Goal: Navigation & Orientation: Find specific page/section

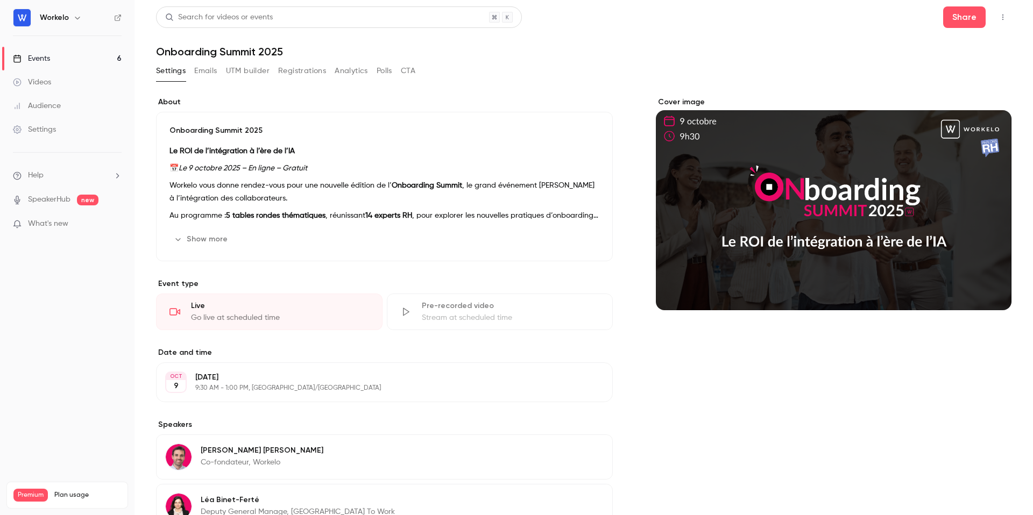
click at [58, 136] on link "Settings" at bounding box center [67, 130] width 134 height 24
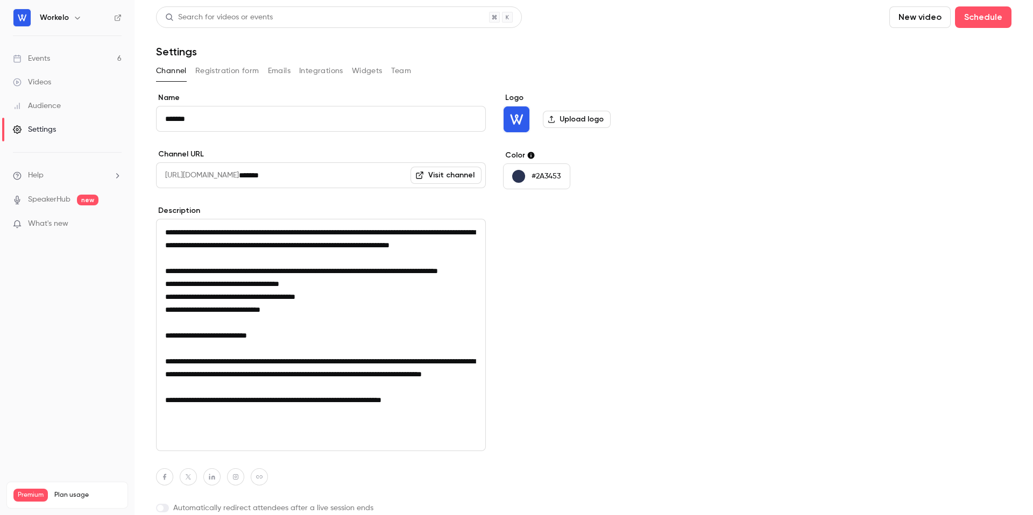
click at [368, 71] on button "Widgets" at bounding box center [367, 70] width 31 height 17
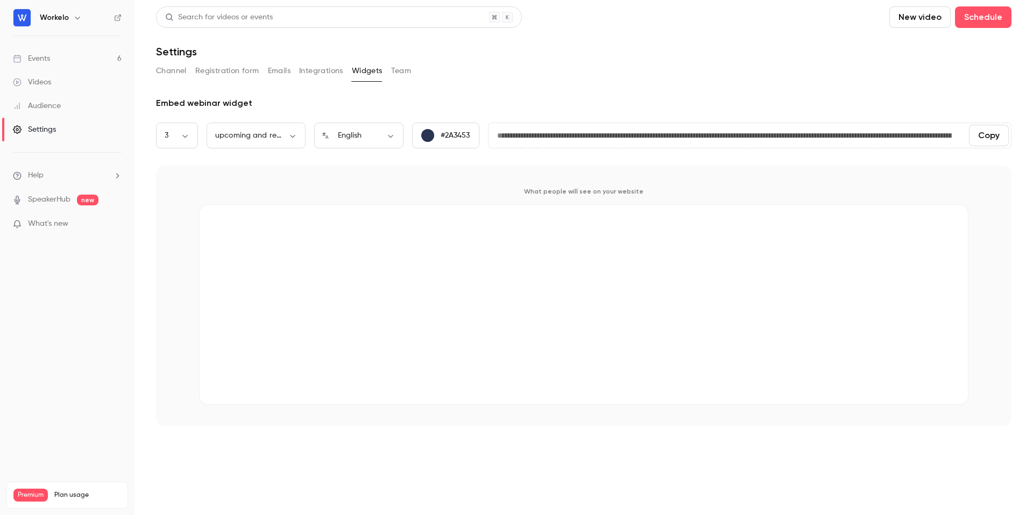
click at [326, 70] on button "Integrations" at bounding box center [321, 70] width 44 height 17
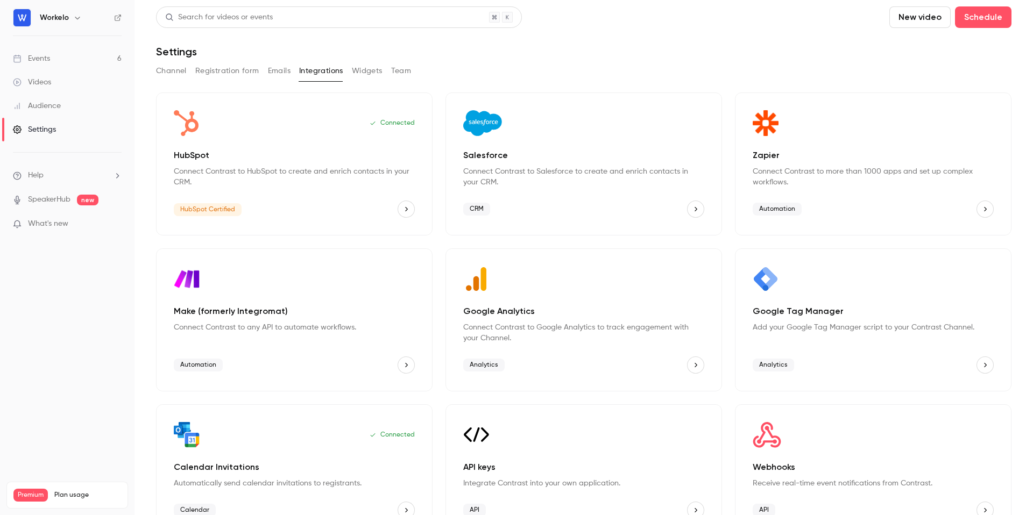
click at [371, 68] on button "Widgets" at bounding box center [367, 70] width 31 height 17
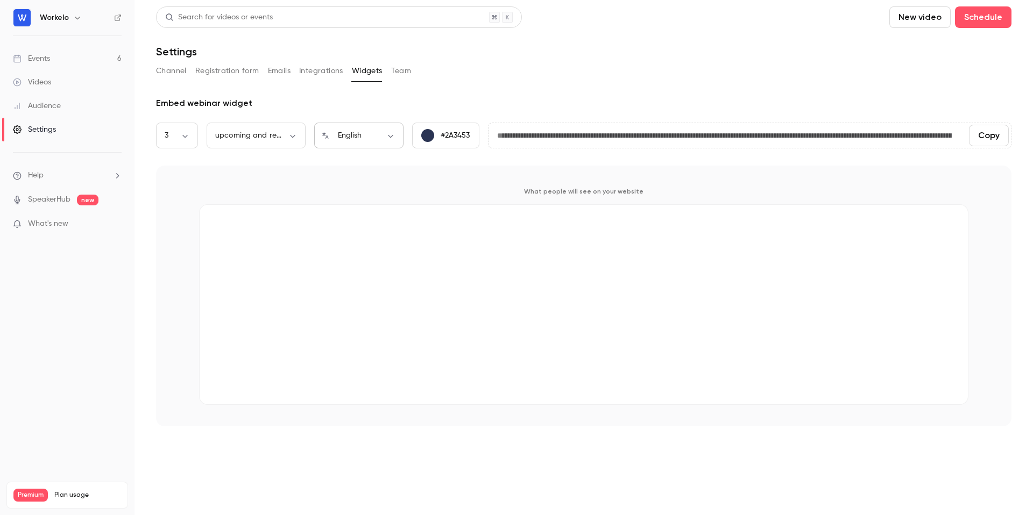
click at [385, 137] on body "**********" at bounding box center [516, 257] width 1033 height 515
click at [338, 195] on li "Français" at bounding box center [358, 199] width 89 height 28
type input "**"
type input "**********"
click at [292, 135] on body "**********" at bounding box center [516, 257] width 1033 height 515
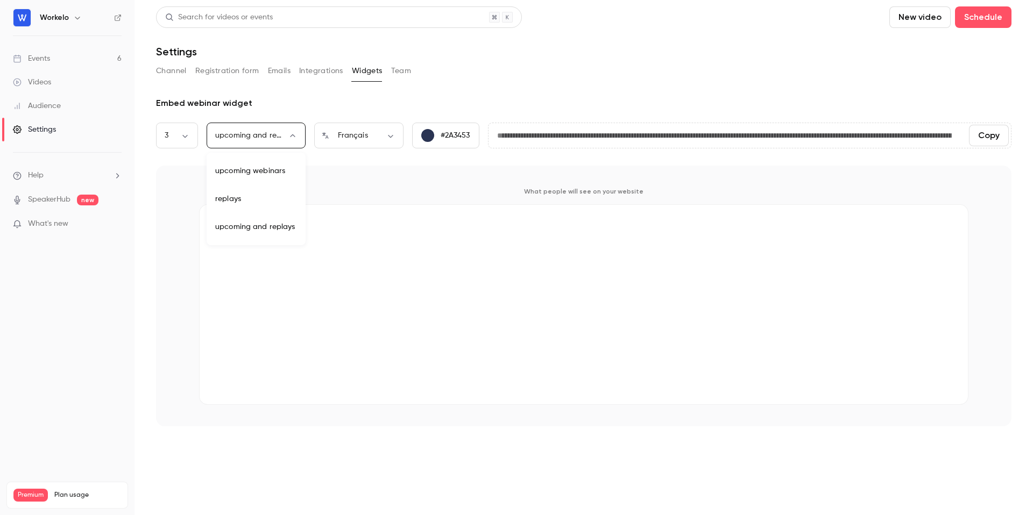
click at [328, 72] on div at bounding box center [516, 257] width 1033 height 515
click at [312, 70] on button "Integrations" at bounding box center [321, 70] width 44 height 17
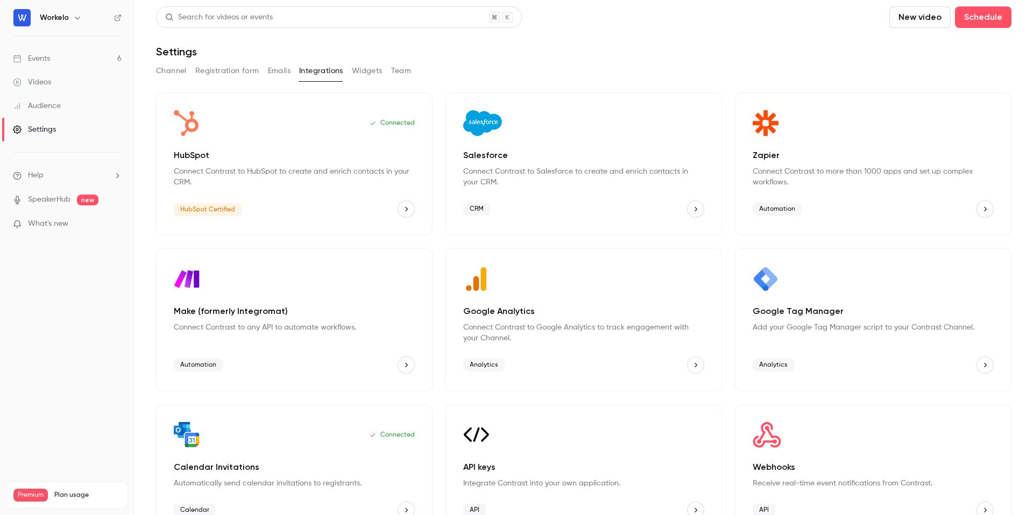
click at [237, 70] on button "Registration form" at bounding box center [227, 70] width 64 height 17
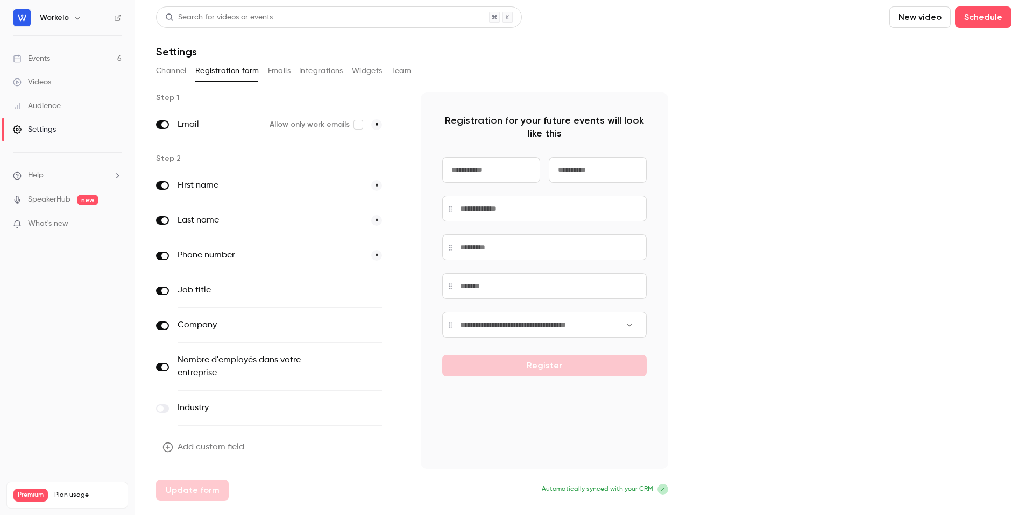
click at [176, 69] on button "Channel" at bounding box center [171, 70] width 31 height 17
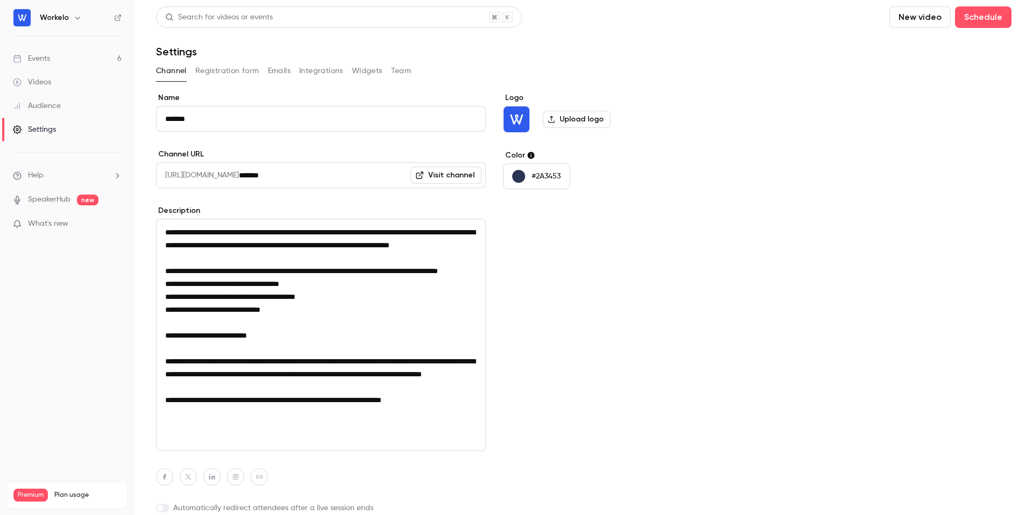
scroll to position [1, 0]
click at [310, 72] on button "Integrations" at bounding box center [321, 70] width 44 height 17
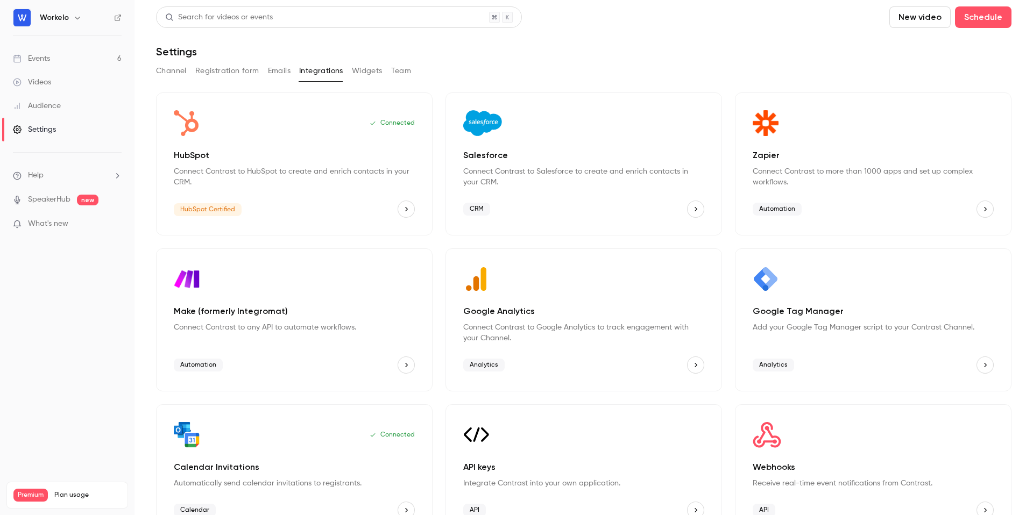
click at [265, 74] on div "Channel Registration form Emails Integrations Widgets Team" at bounding box center [583, 70] width 855 height 17
click at [236, 72] on button "Registration form" at bounding box center [227, 70] width 64 height 17
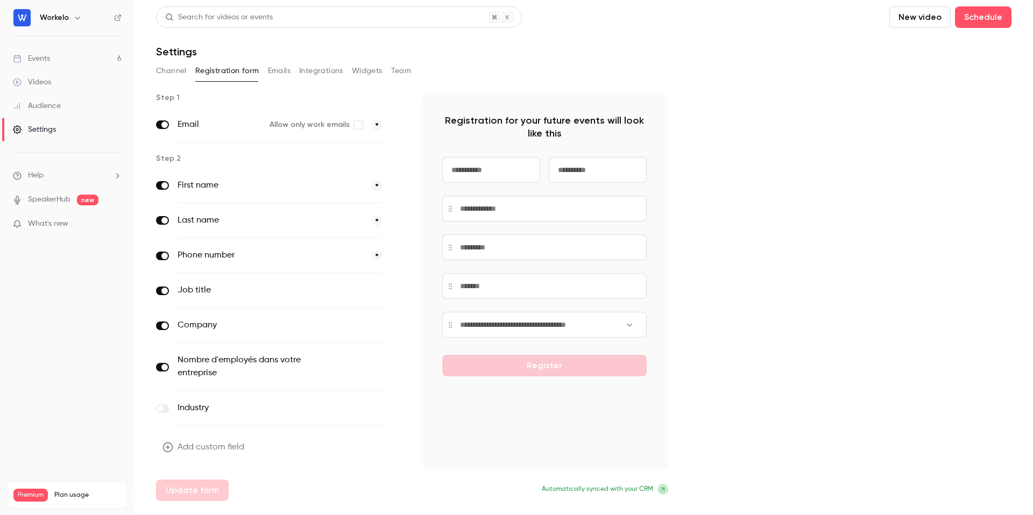
click at [188, 70] on div "Channel Registration form Emails Integrations Widgets Team" at bounding box center [583, 70] width 855 height 17
click at [49, 57] on div "Events" at bounding box center [31, 58] width 37 height 11
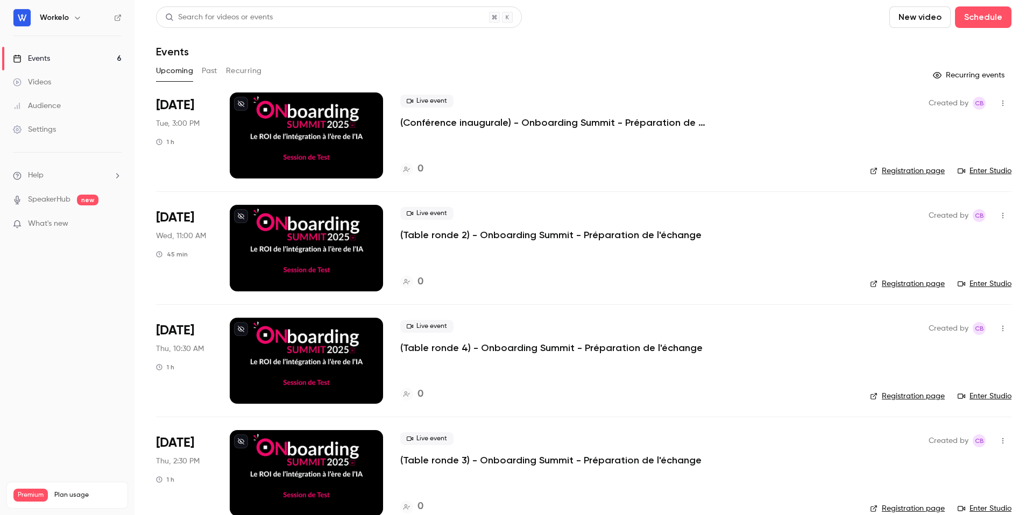
scroll to position [246, 0]
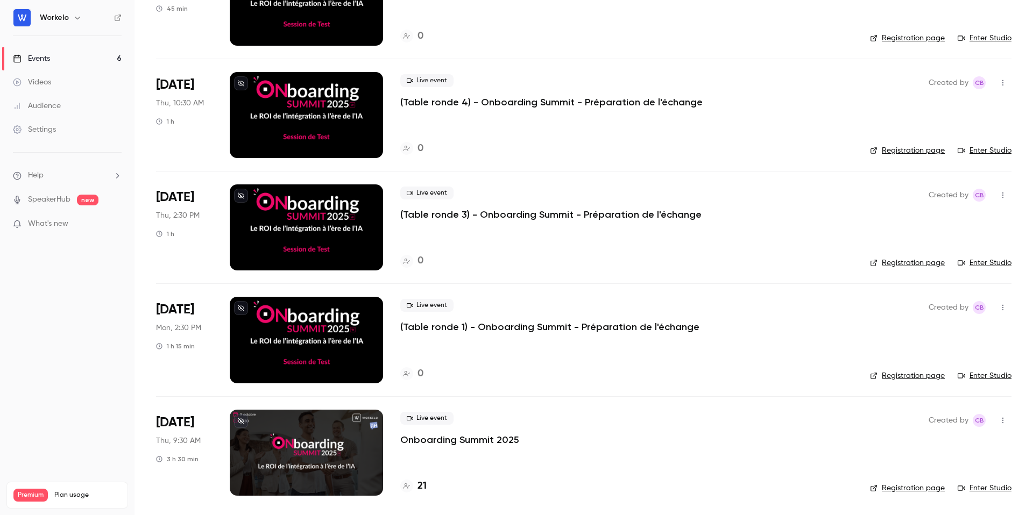
click at [438, 462] on div "Live event Onboarding Summit 2025 21" at bounding box center [626, 453] width 452 height 86
click at [415, 440] on p "Onboarding Summit 2025" at bounding box center [459, 439] width 119 height 13
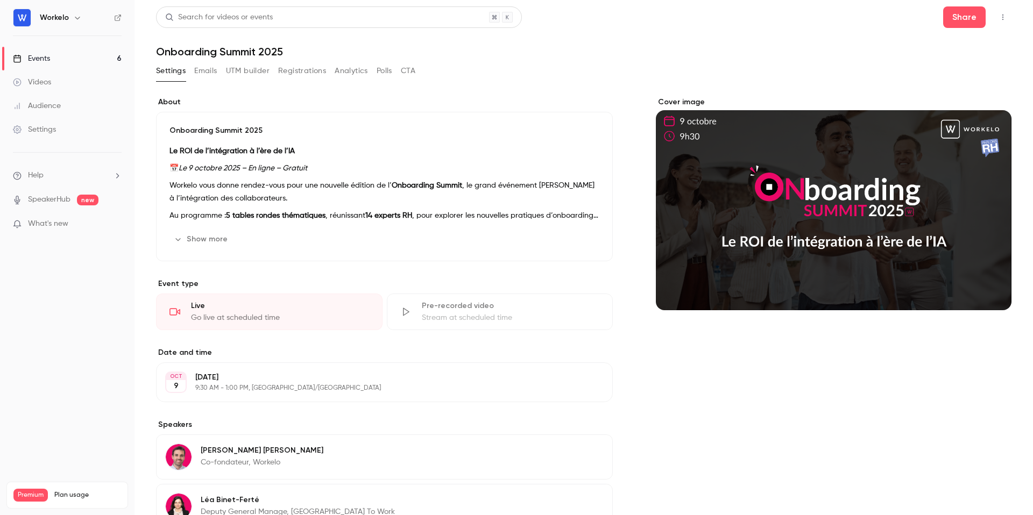
click at [1007, 13] on button "button" at bounding box center [1002, 17] width 17 height 17
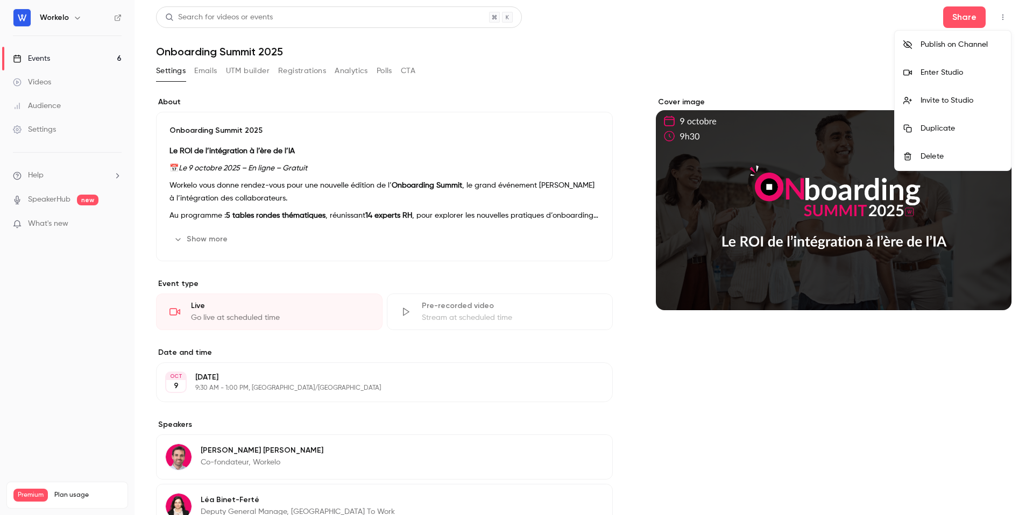
click at [936, 75] on div "Enter Studio" at bounding box center [961, 72] width 82 height 11
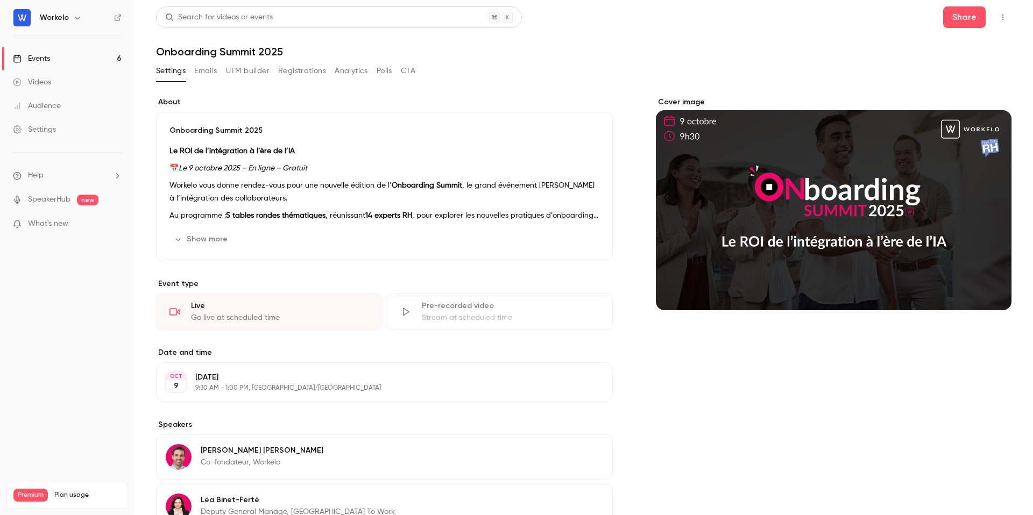
click at [33, 133] on div "Settings" at bounding box center [34, 129] width 43 height 11
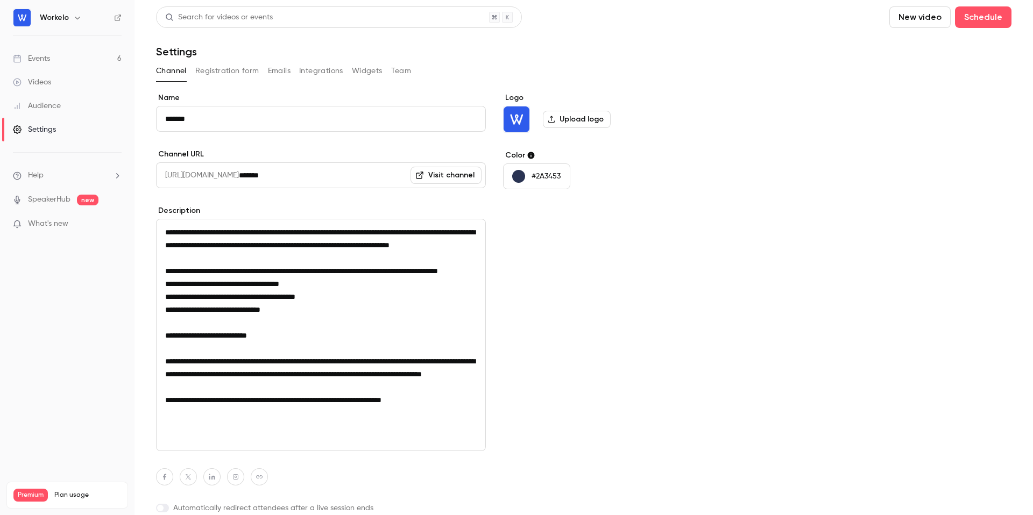
click at [44, 78] on div "Videos" at bounding box center [32, 82] width 38 height 11
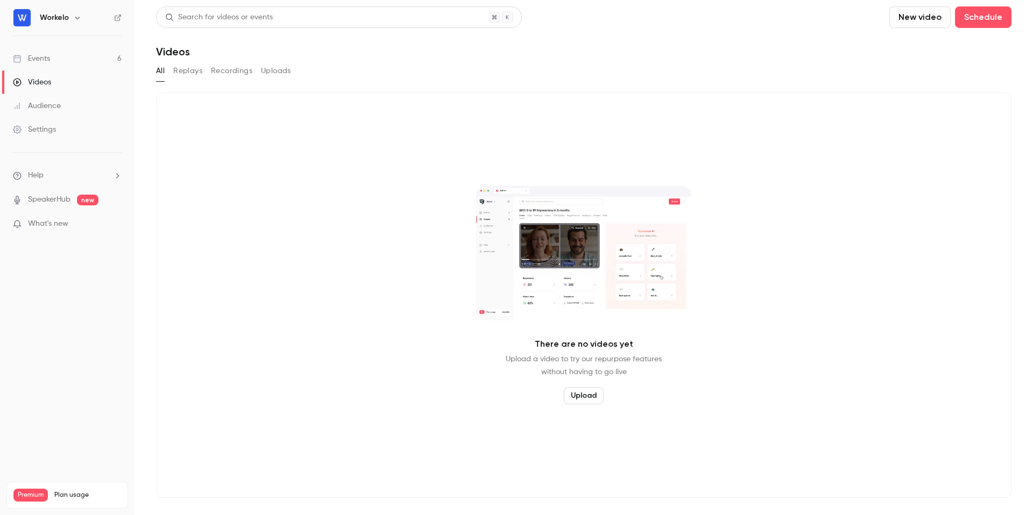
click at [30, 134] on div "Settings" at bounding box center [34, 129] width 43 height 11
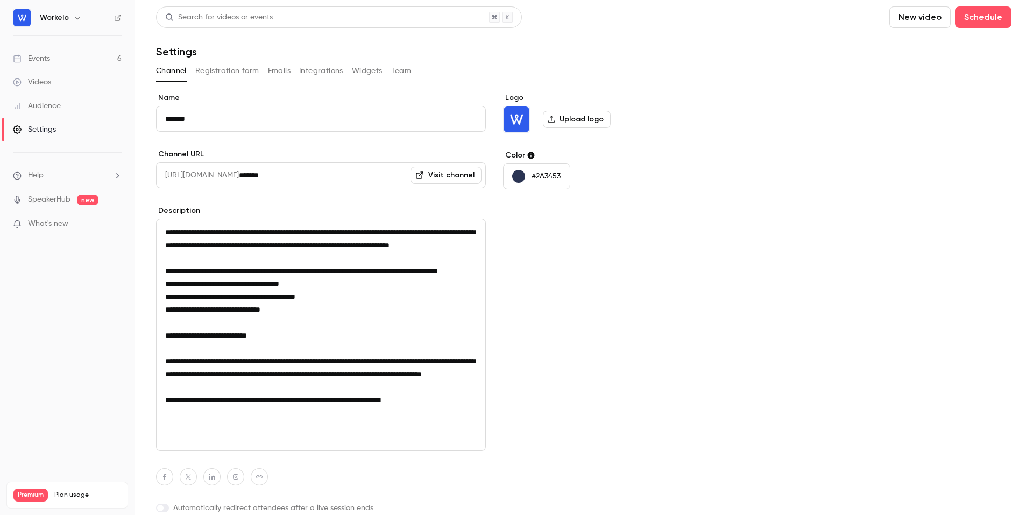
click at [52, 60] on link "Events 6" at bounding box center [67, 59] width 134 height 24
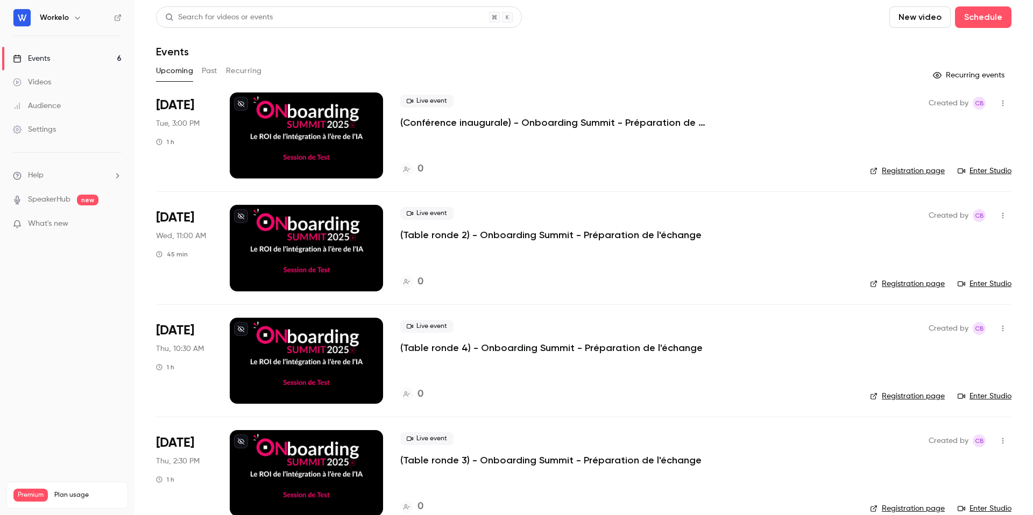
scroll to position [246, 0]
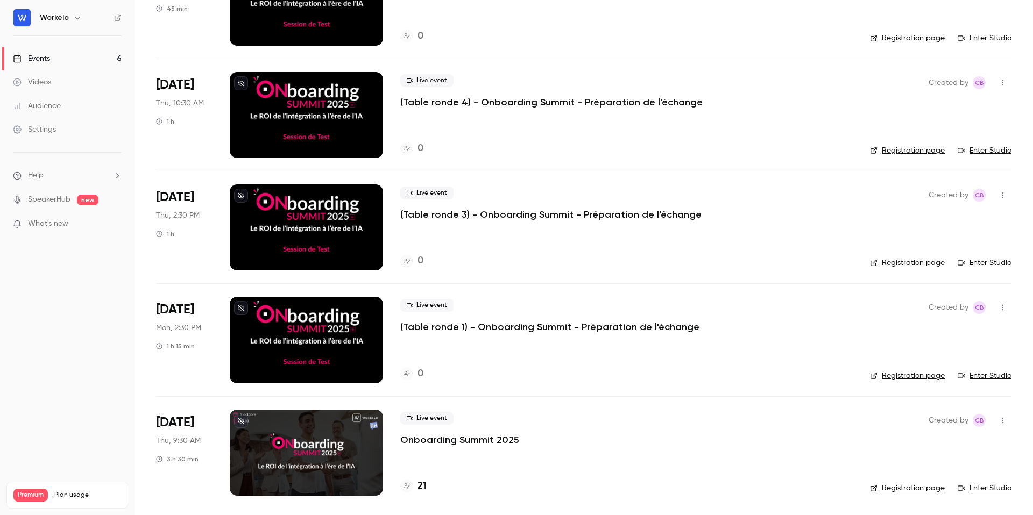
click at [304, 471] on div at bounding box center [306, 453] width 153 height 86
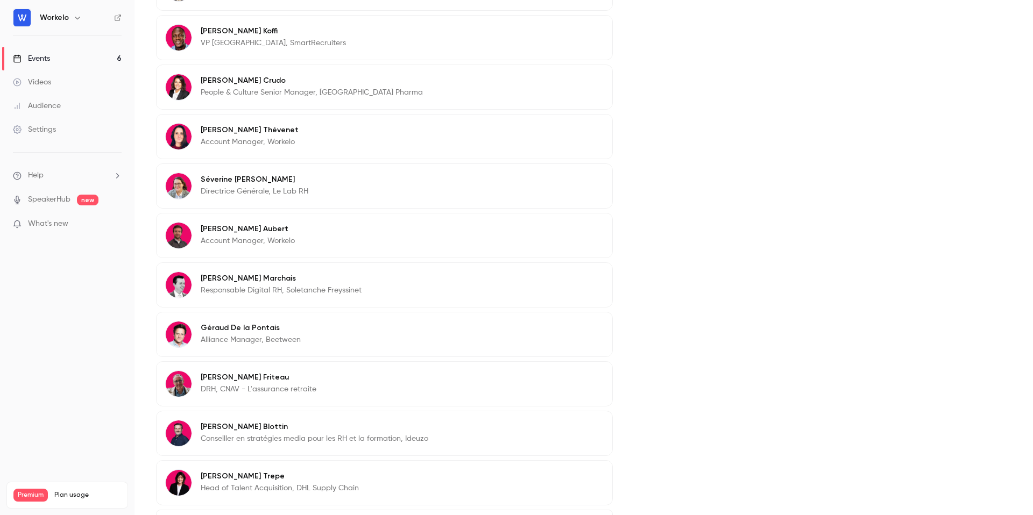
scroll to position [723, 0]
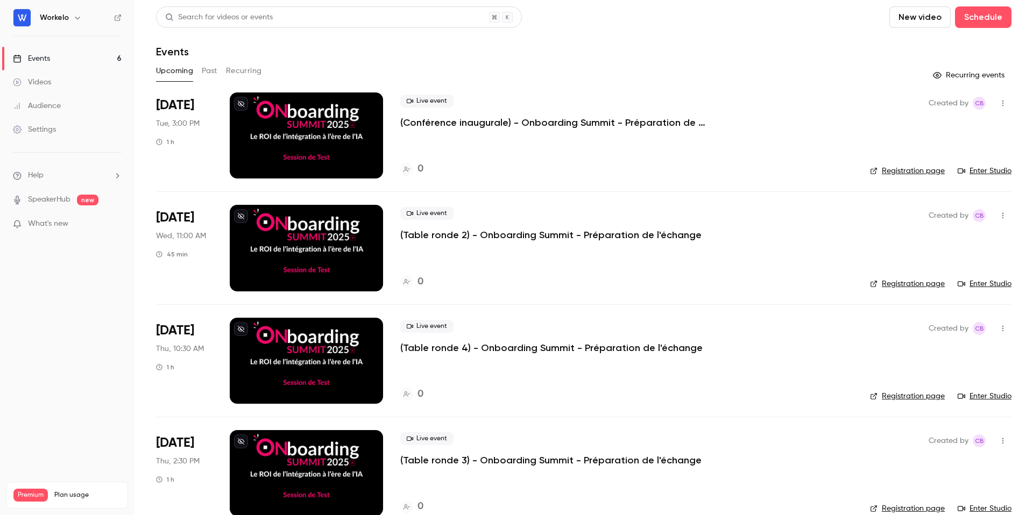
scroll to position [246, 0]
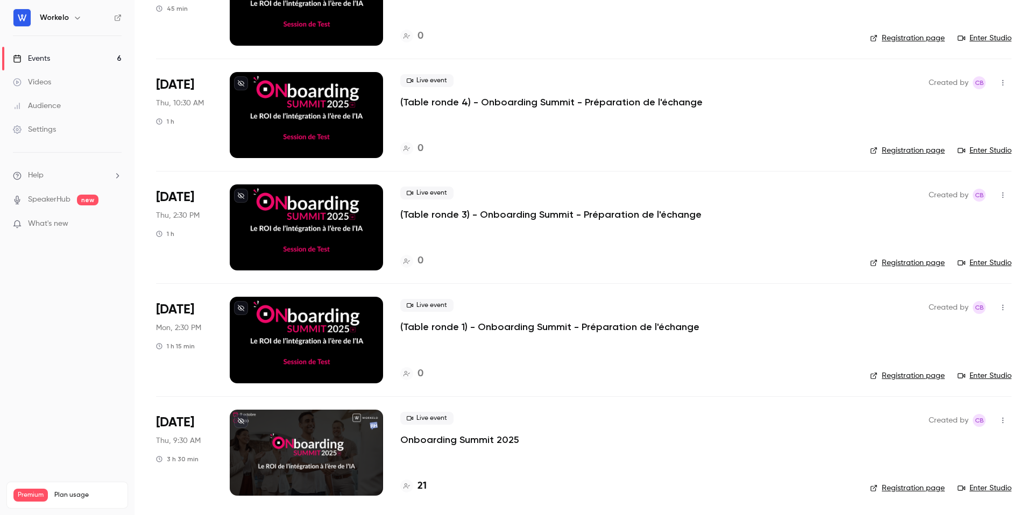
click at [448, 477] on div "Live event Onboarding Summit 2025 21" at bounding box center [626, 453] width 452 height 86
click at [267, 444] on div at bounding box center [306, 453] width 153 height 86
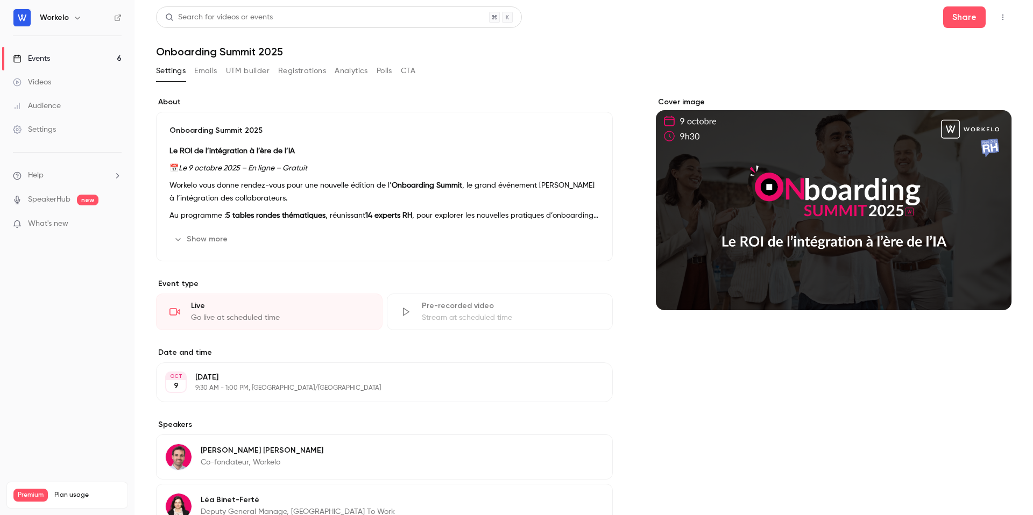
click at [995, 20] on button "button" at bounding box center [1002, 17] width 17 height 17
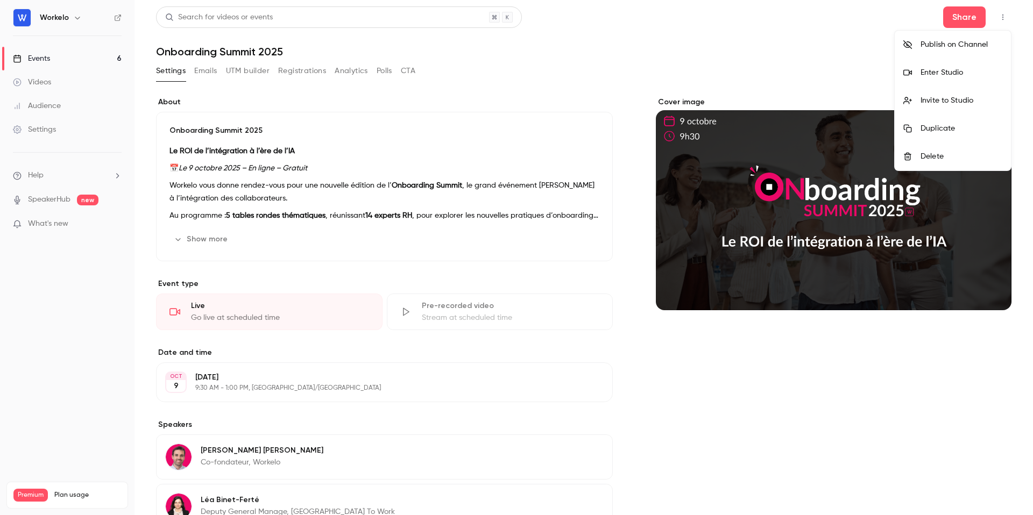
click at [965, 72] on div "Enter Studio" at bounding box center [961, 72] width 82 height 11
